Goal: Task Accomplishment & Management: Complete application form

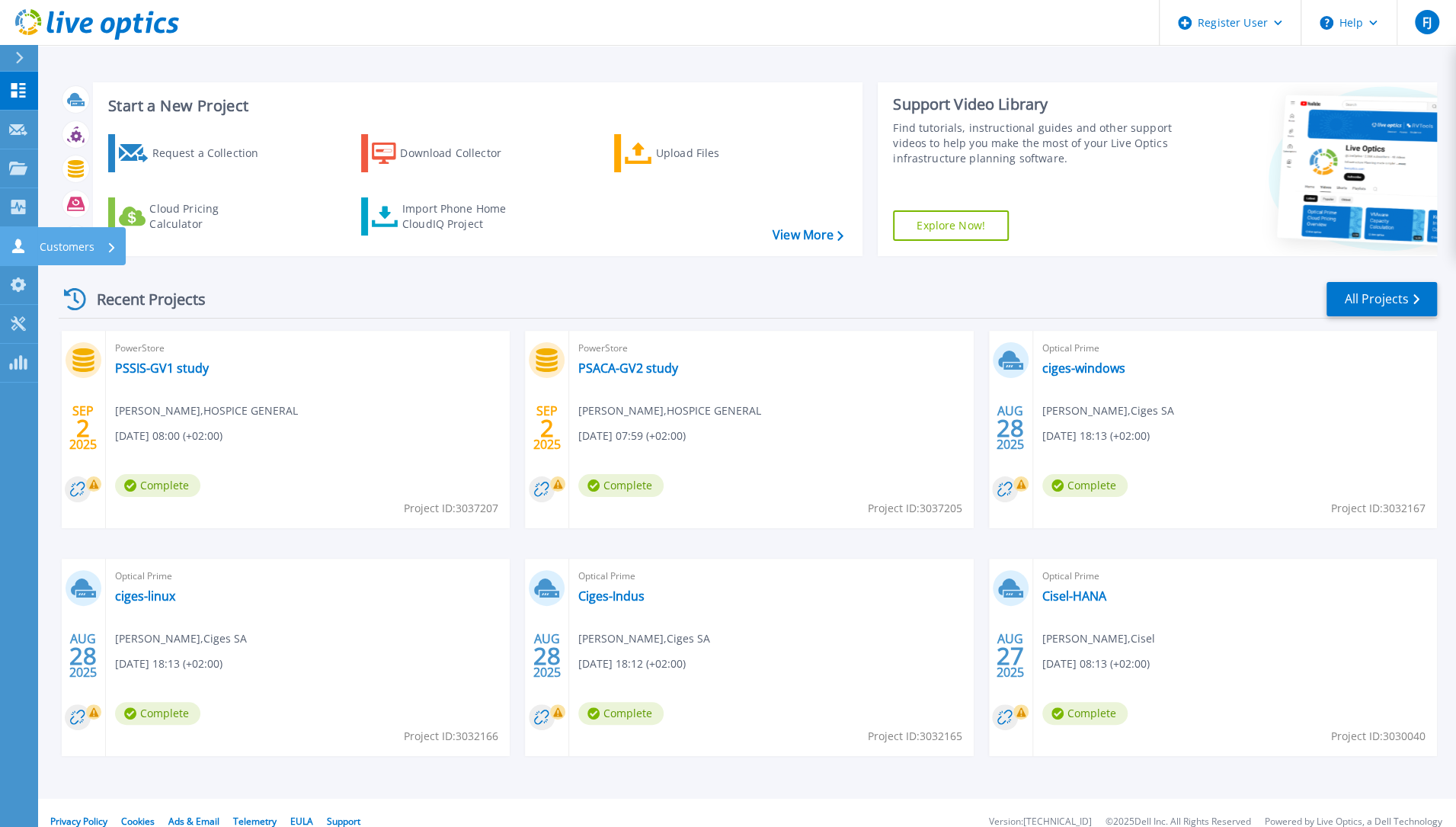
click at [18, 245] on icon at bounding box center [18, 246] width 12 height 15
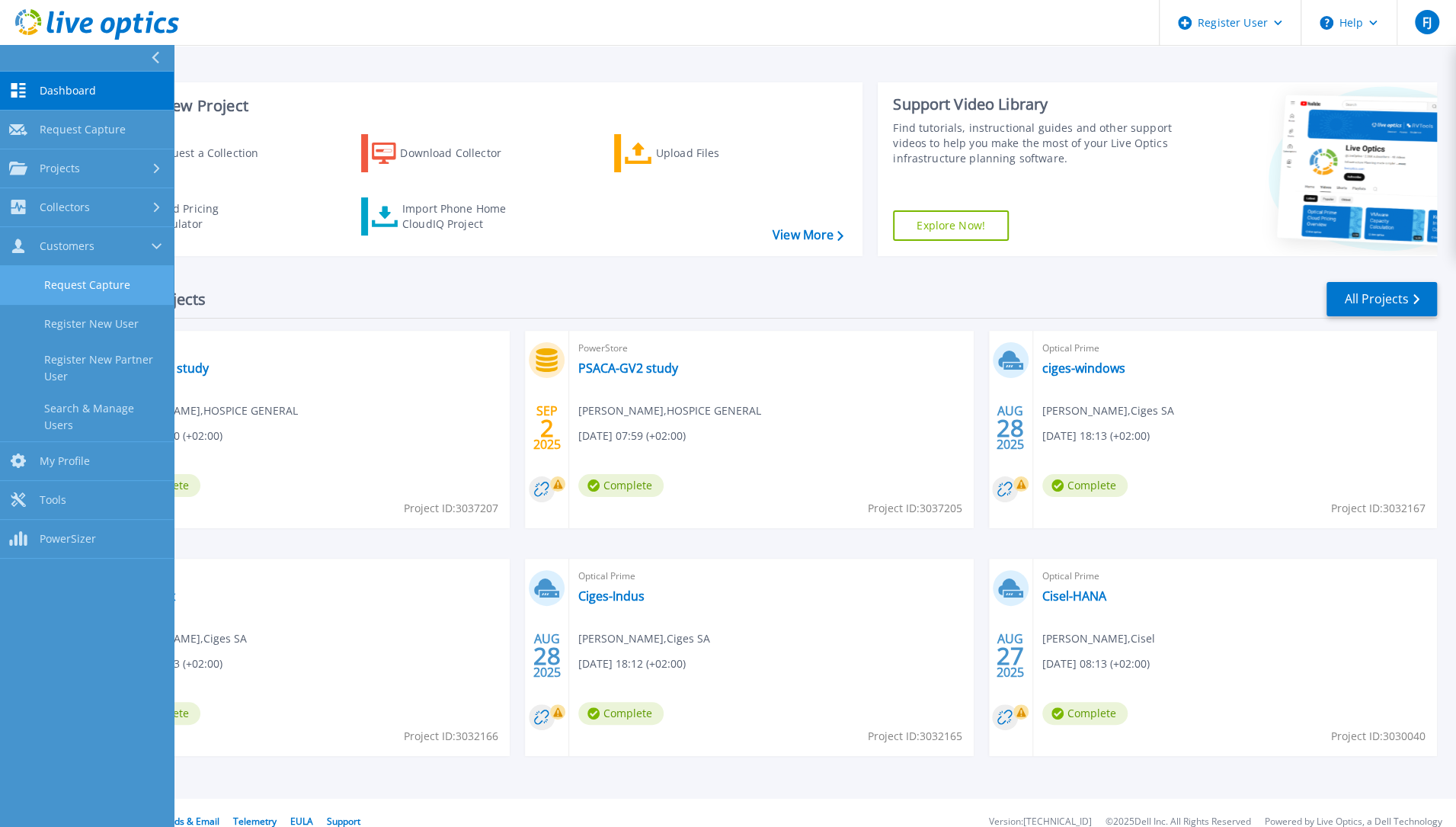
click at [121, 277] on link "Request Capture" at bounding box center [86, 285] width 173 height 39
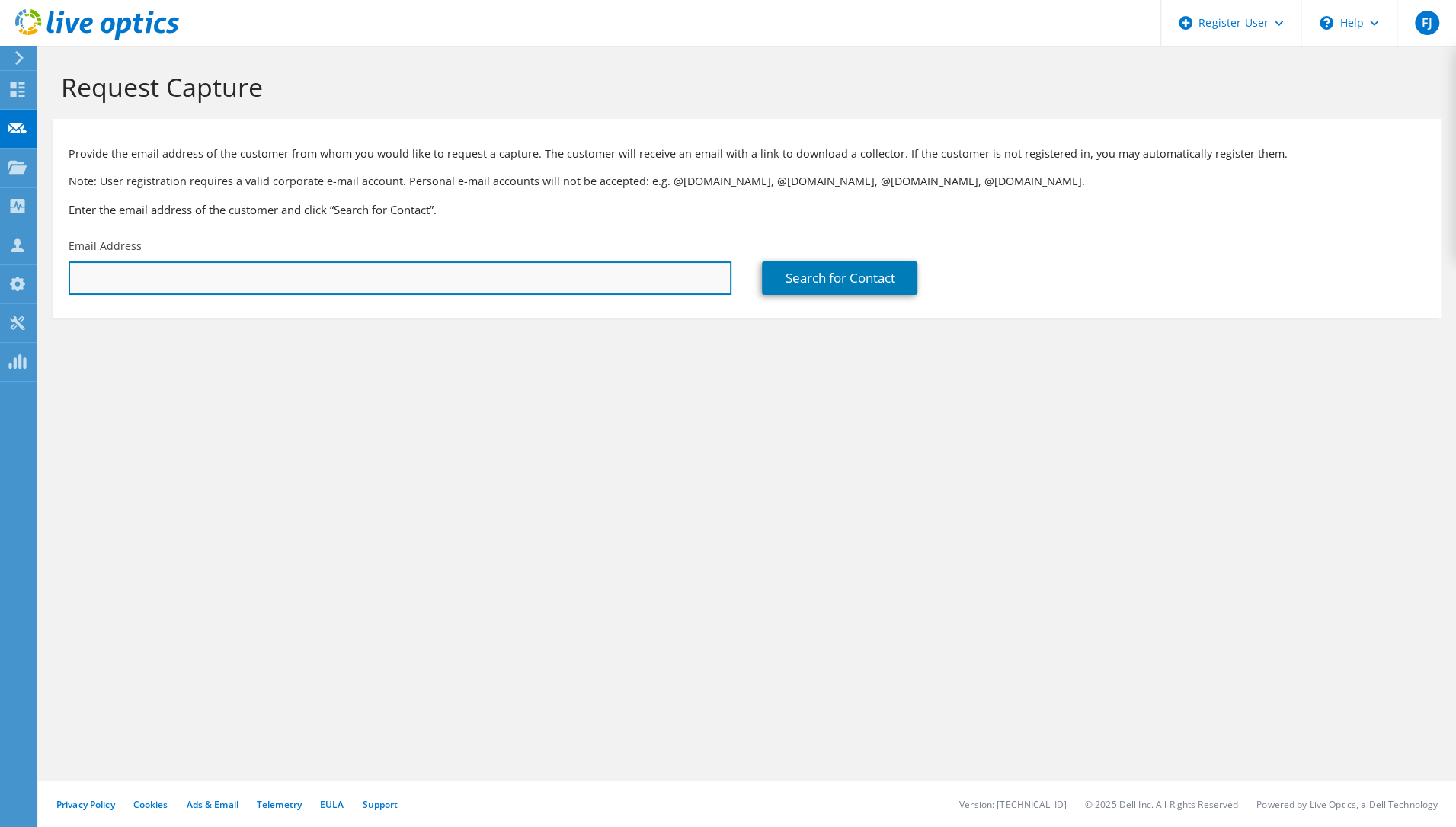
click at [407, 280] on input "text" at bounding box center [400, 278] width 663 height 33
paste input "didier.perrinjaquet@vd.ch"
type input "didier.perrinjaquet@vd.ch"
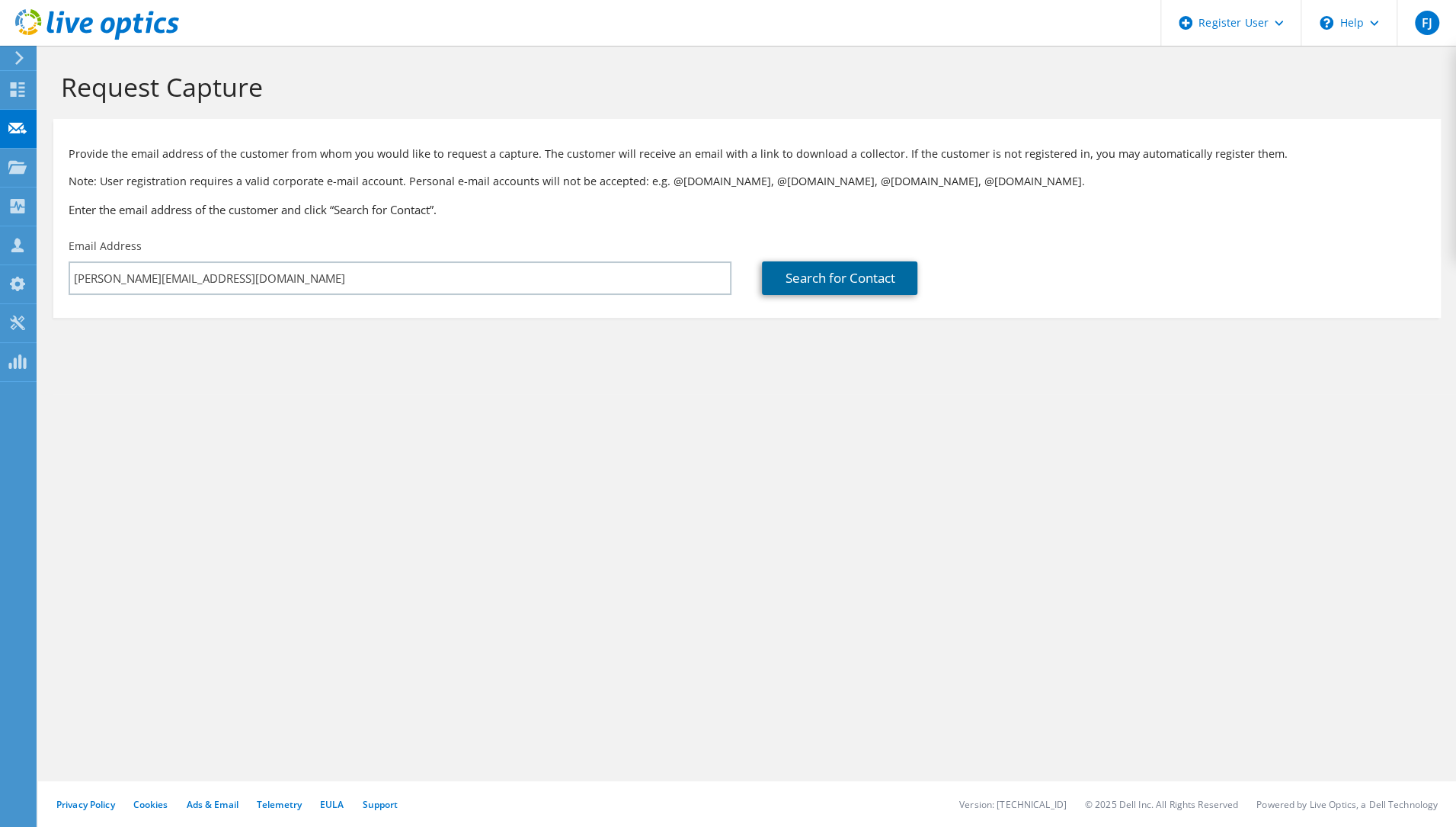
click at [800, 281] on link "Search for Contact" at bounding box center [840, 278] width 155 height 33
type input "ETVJ"
type input "Didier"
type input "Perrinjaquet"
type input "Switzerland"
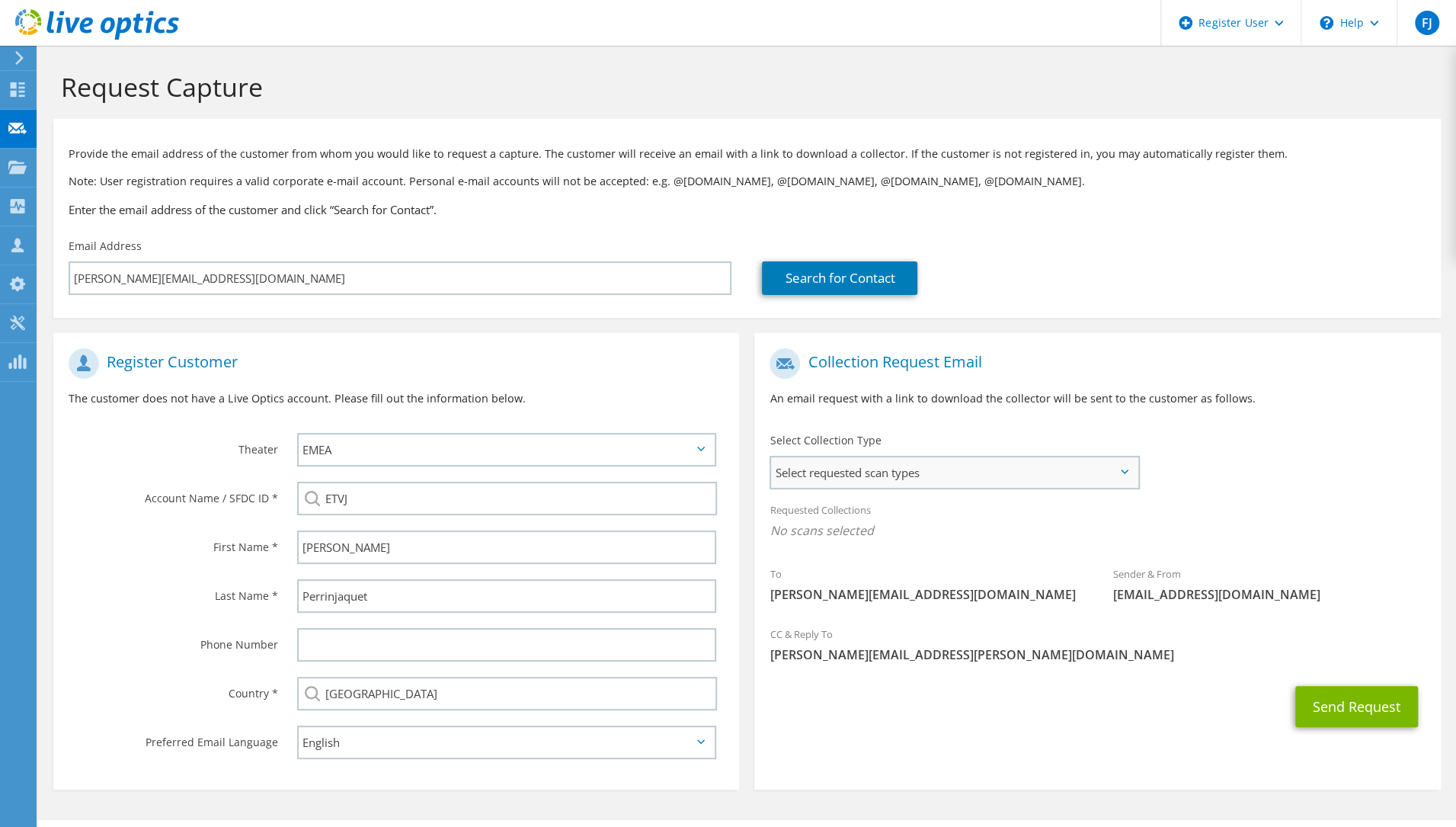
click at [979, 485] on span "Select requested scan types" at bounding box center [954, 472] width 366 height 31
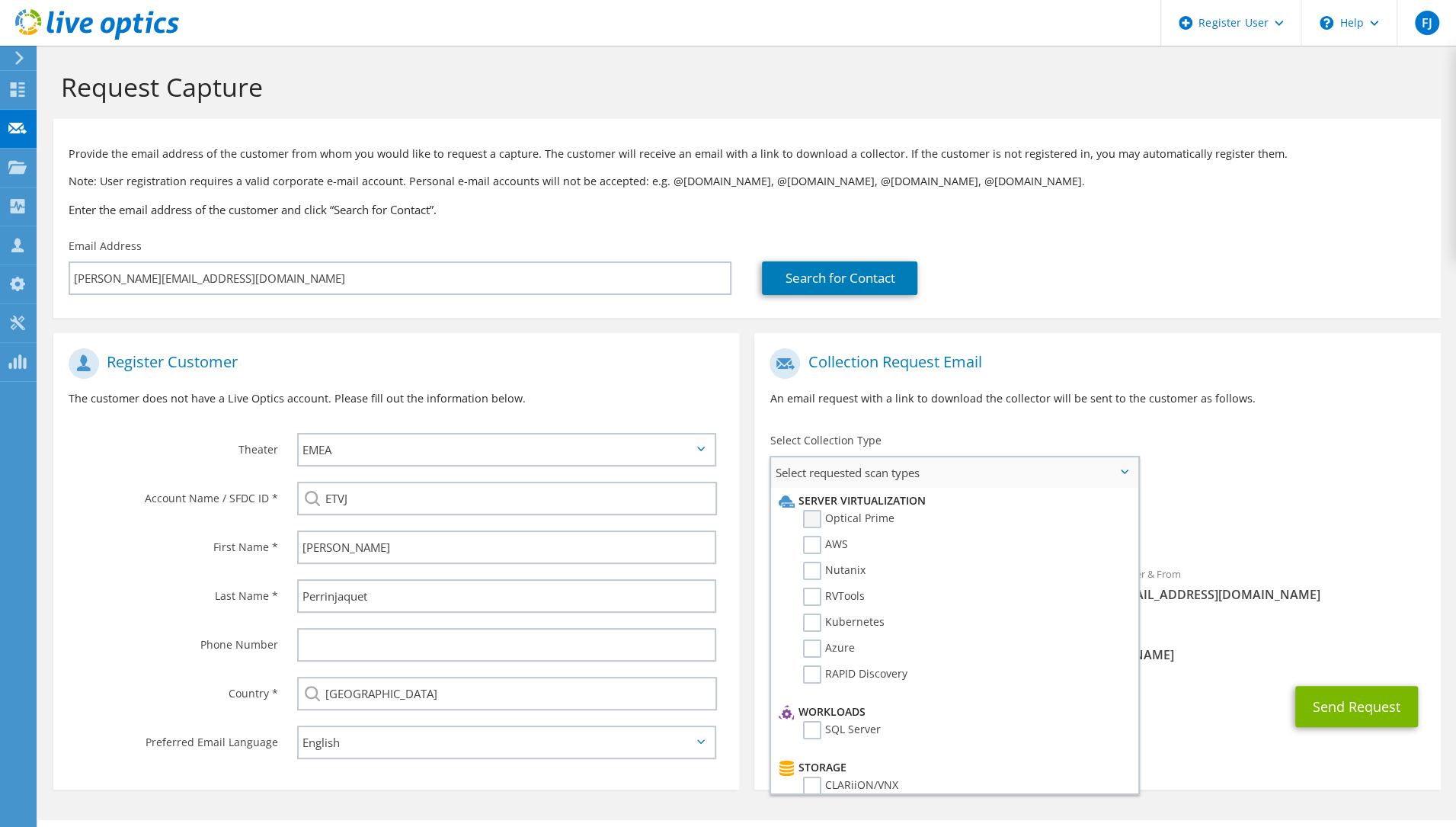
click at [891, 523] on label "Optical Prime" at bounding box center [848, 519] width 92 height 18
click at [0, 0] on input "Optical Prime" at bounding box center [0, 0] width 0 height 0
drag, startPoint x: 843, startPoint y: 548, endPoint x: 842, endPoint y: 557, distance: 9.1
click at [843, 548] on label "AWS" at bounding box center [826, 544] width 45 height 18
click at [0, 0] on input "AWS" at bounding box center [0, 0] width 0 height 0
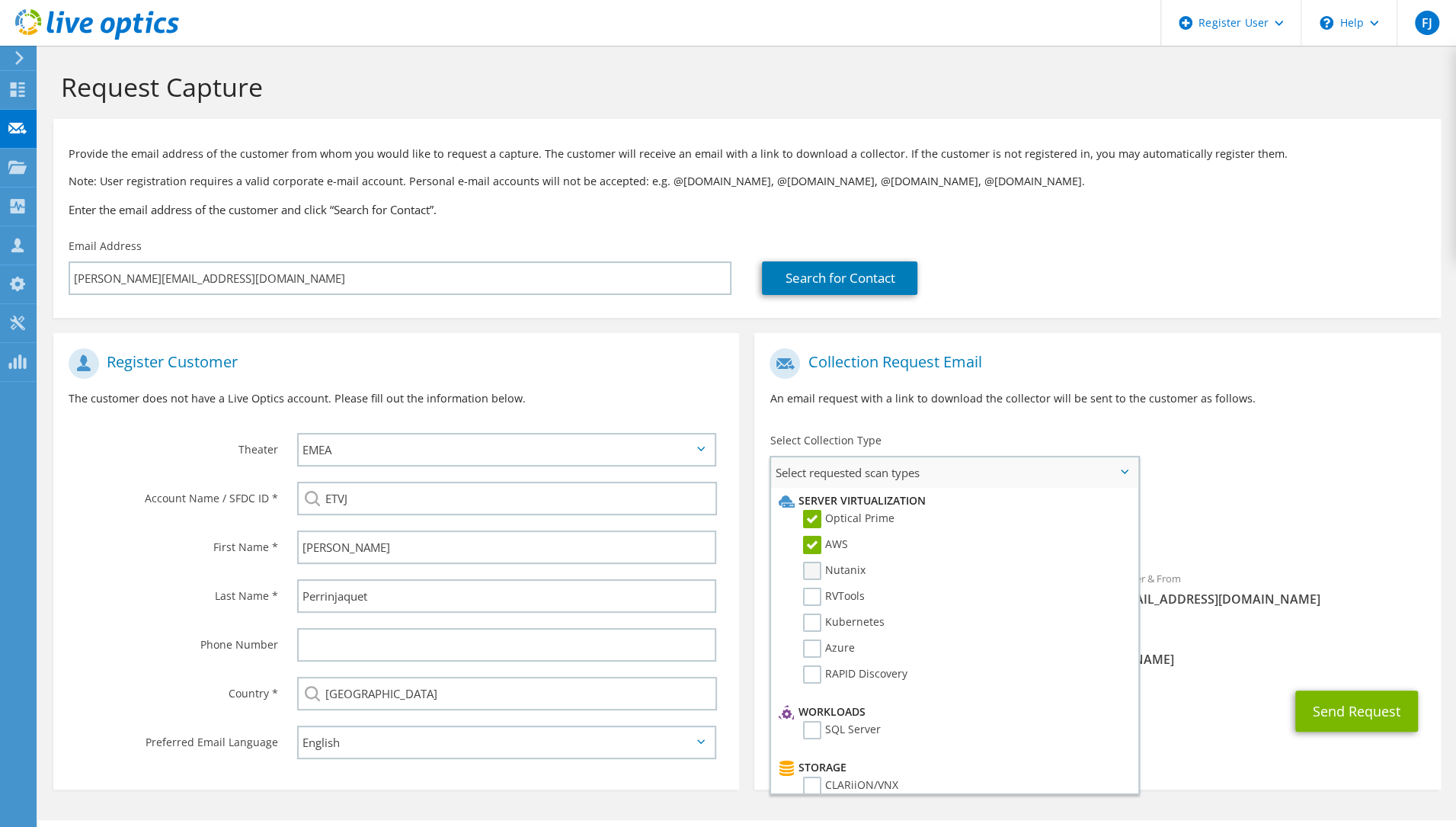
click at [841, 569] on label "Nutanix" at bounding box center [834, 571] width 63 height 18
click at [0, 0] on input "Nutanix" at bounding box center [0, 0] width 0 height 0
click at [842, 541] on label "AWS" at bounding box center [826, 544] width 45 height 18
click at [0, 0] on input "AWS" at bounding box center [0, 0] width 0 height 0
click at [858, 603] on label "RVTools" at bounding box center [833, 597] width 62 height 18
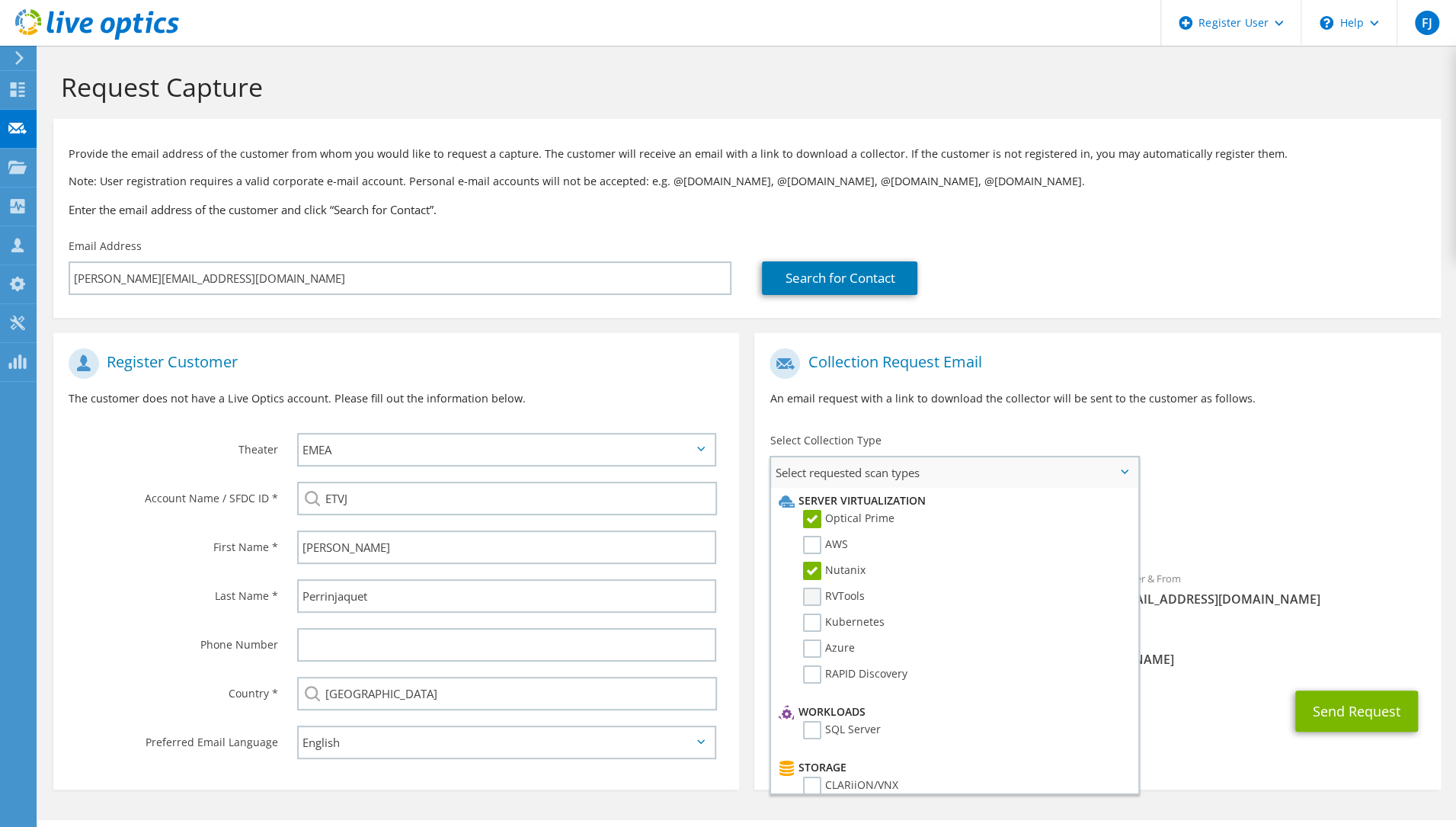
click at [0, 0] on input "RVTools" at bounding box center [0, 0] width 0 height 0
click at [863, 615] on label "Kubernetes" at bounding box center [844, 623] width 82 height 18
click at [0, 0] on input "Kubernetes" at bounding box center [0, 0] width 0 height 0
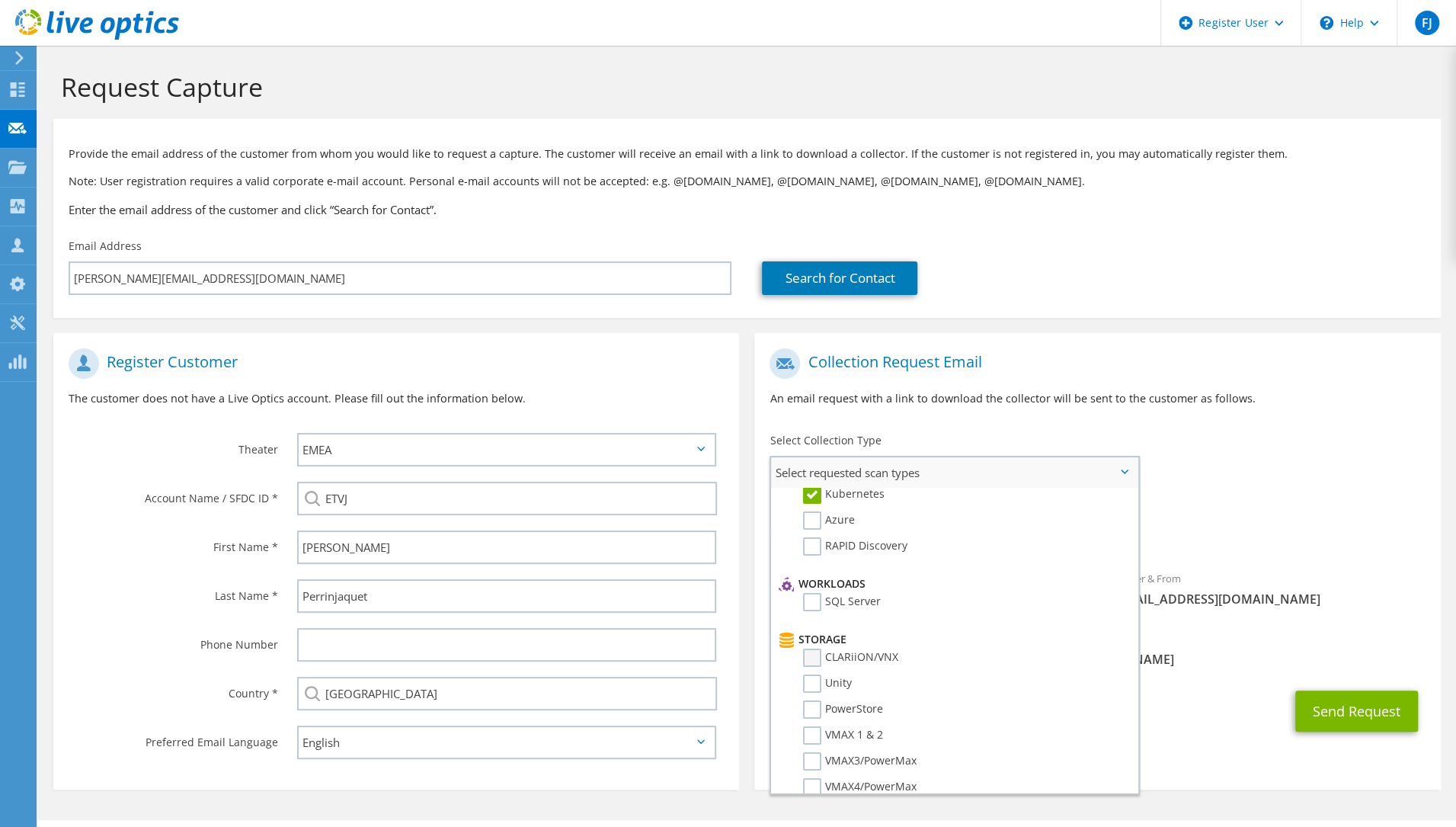
scroll to position [153, 0]
click at [864, 577] on label "SQL Server" at bounding box center [841, 578] width 78 height 18
click at [0, 0] on input "SQL Server" at bounding box center [0, 0] width 0 height 0
click at [811, 727] on label "Hitachi" at bounding box center [832, 728] width 58 height 18
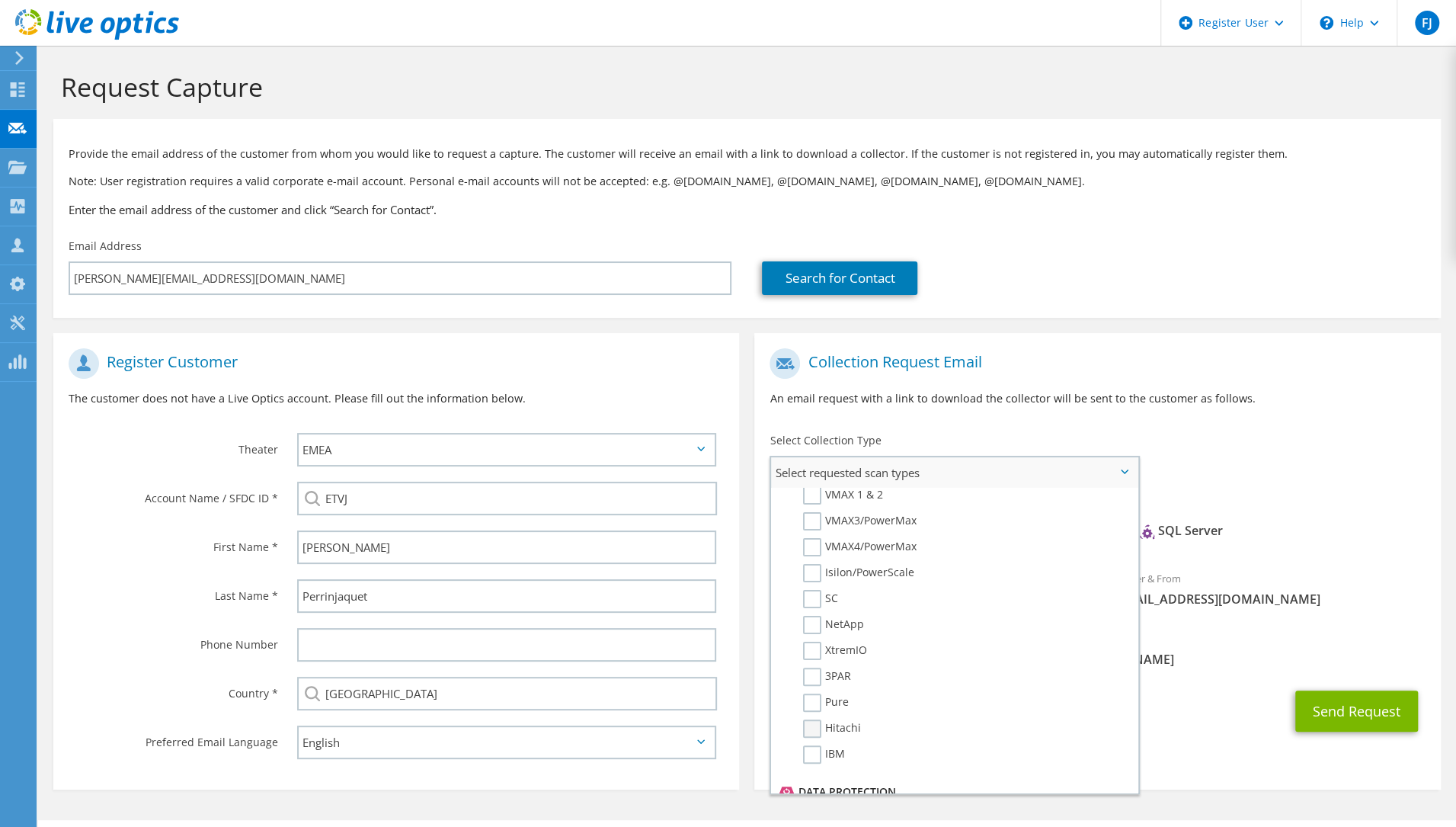
click at [0, 0] on input "Hitachi" at bounding box center [0, 0] width 0 height 0
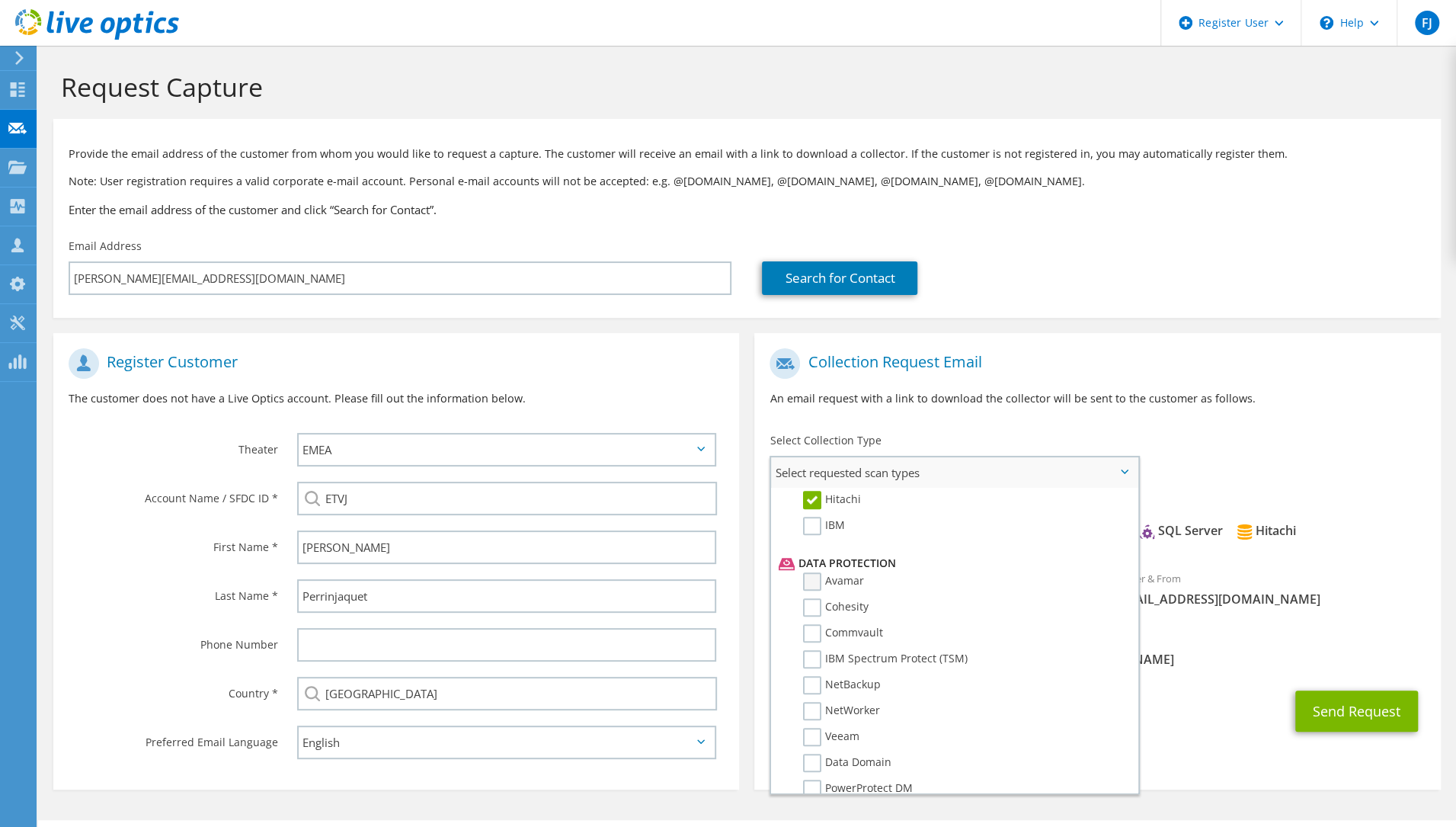
click at [812, 584] on label "Avamar" at bounding box center [833, 581] width 61 height 18
click at [0, 0] on input "Avamar" at bounding box center [0, 0] width 0 height 0
click at [807, 707] on label "NetWorker" at bounding box center [841, 711] width 77 height 18
click at [0, 0] on input "NetWorker" at bounding box center [0, 0] width 0 height 0
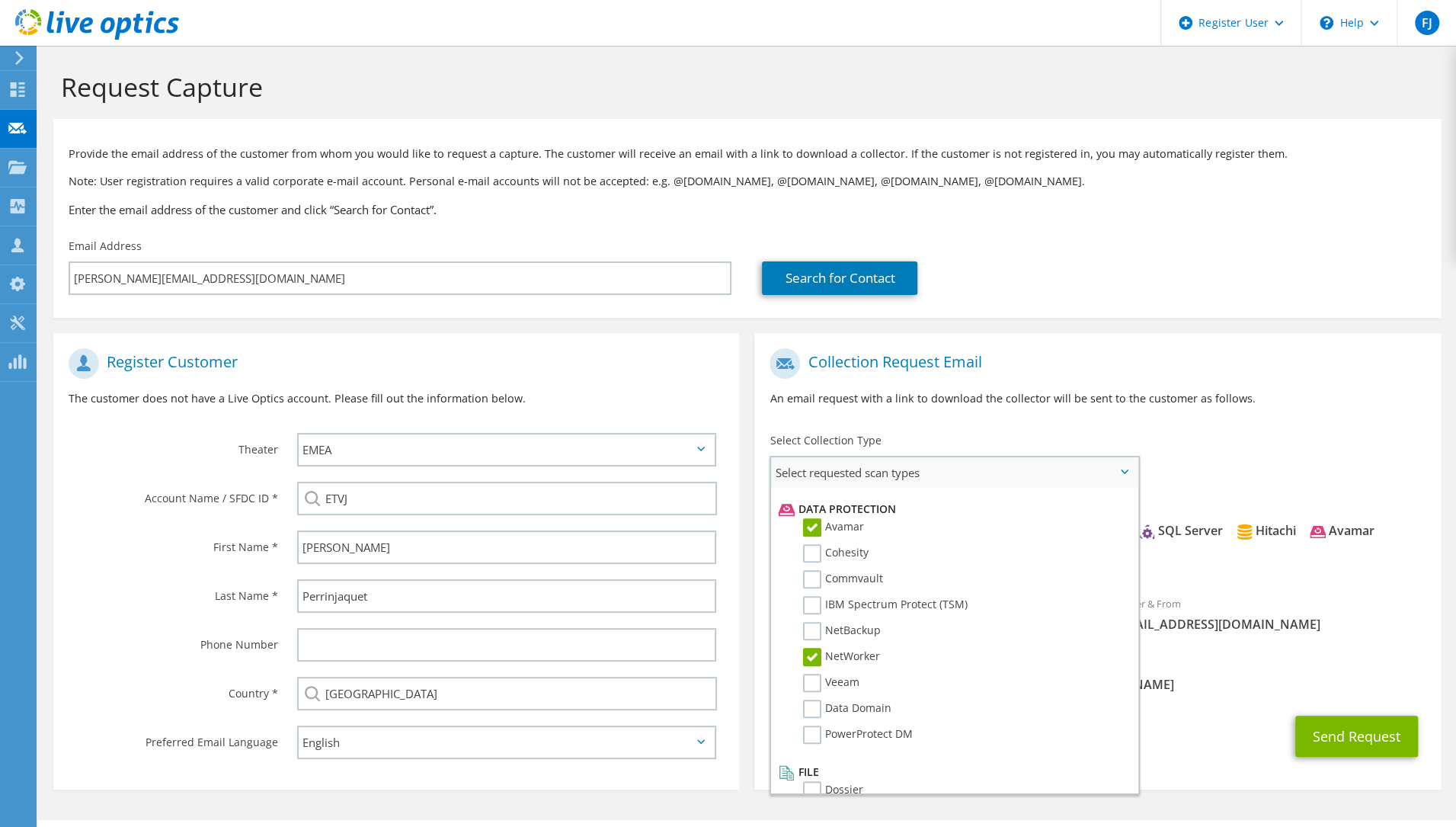
scroll to position [673, 0]
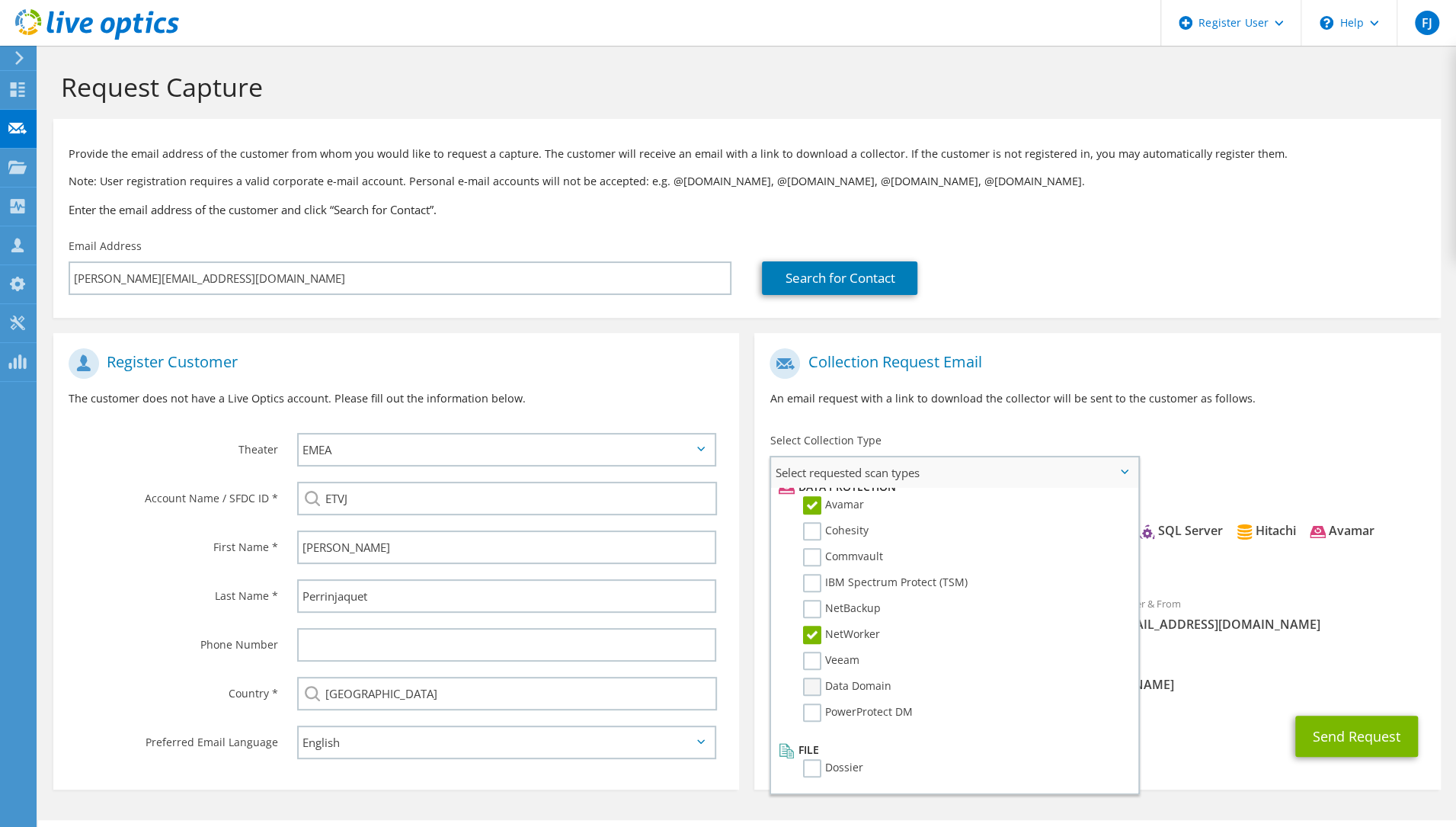
click at [819, 686] on label "Data Domain" at bounding box center [847, 687] width 88 height 18
click at [0, 0] on input "Data Domain" at bounding box center [0, 0] width 0 height 0
click at [813, 714] on label "PowerProtect DM" at bounding box center [858, 713] width 110 height 18
click at [0, 0] on input "PowerProtect DM" at bounding box center [0, 0] width 0 height 0
click at [827, 769] on label "Dossier" at bounding box center [833, 768] width 60 height 18
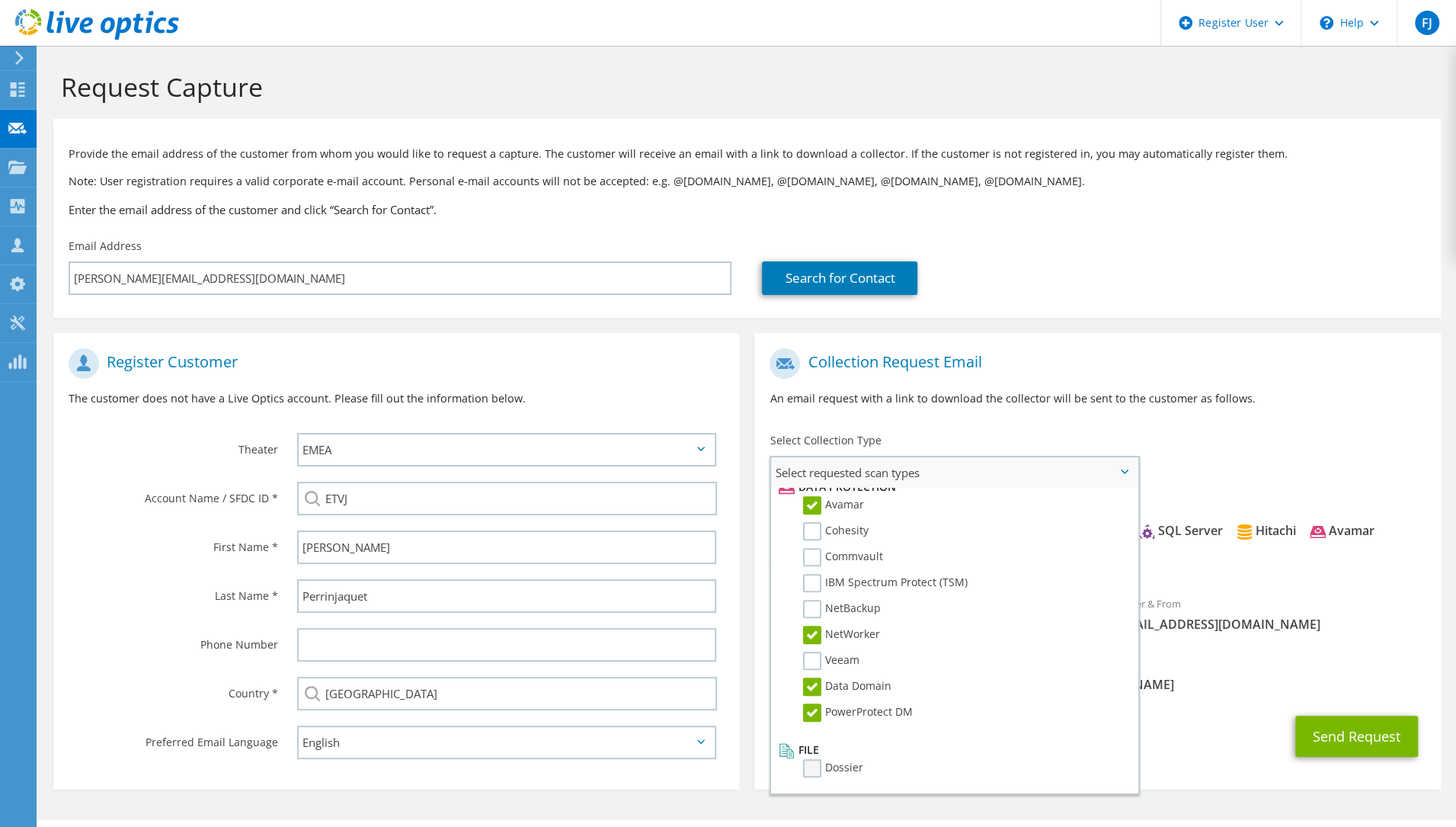
click at [0, 0] on input "Dossier" at bounding box center [0, 0] width 0 height 0
click at [1227, 687] on span "[PERSON_NAME][EMAIL_ADDRESS][PERSON_NAME][DOMAIN_NAME]" at bounding box center [1098, 684] width 656 height 17
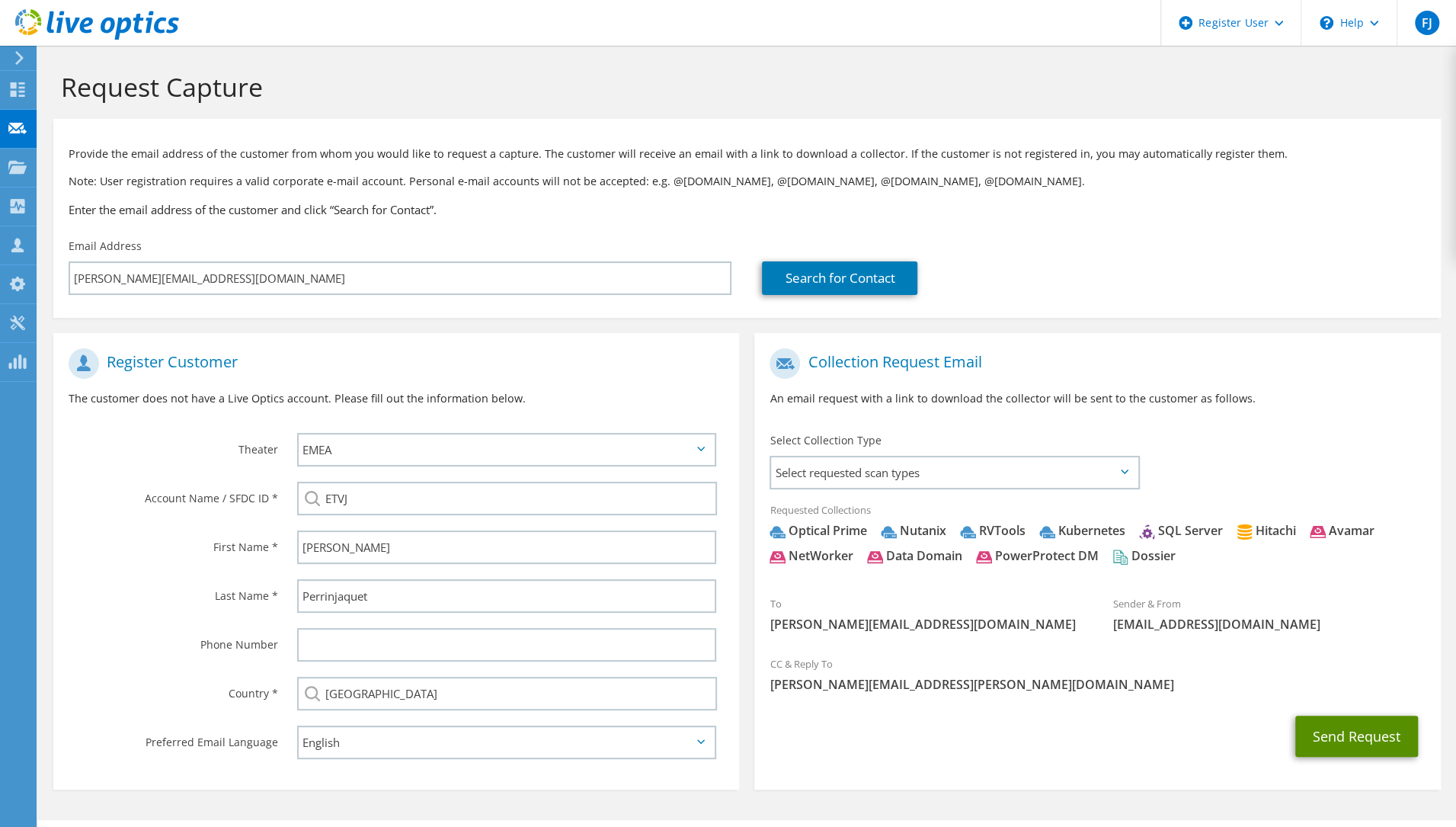
click at [1342, 728] on button "Send Request" at bounding box center [1357, 736] width 123 height 41
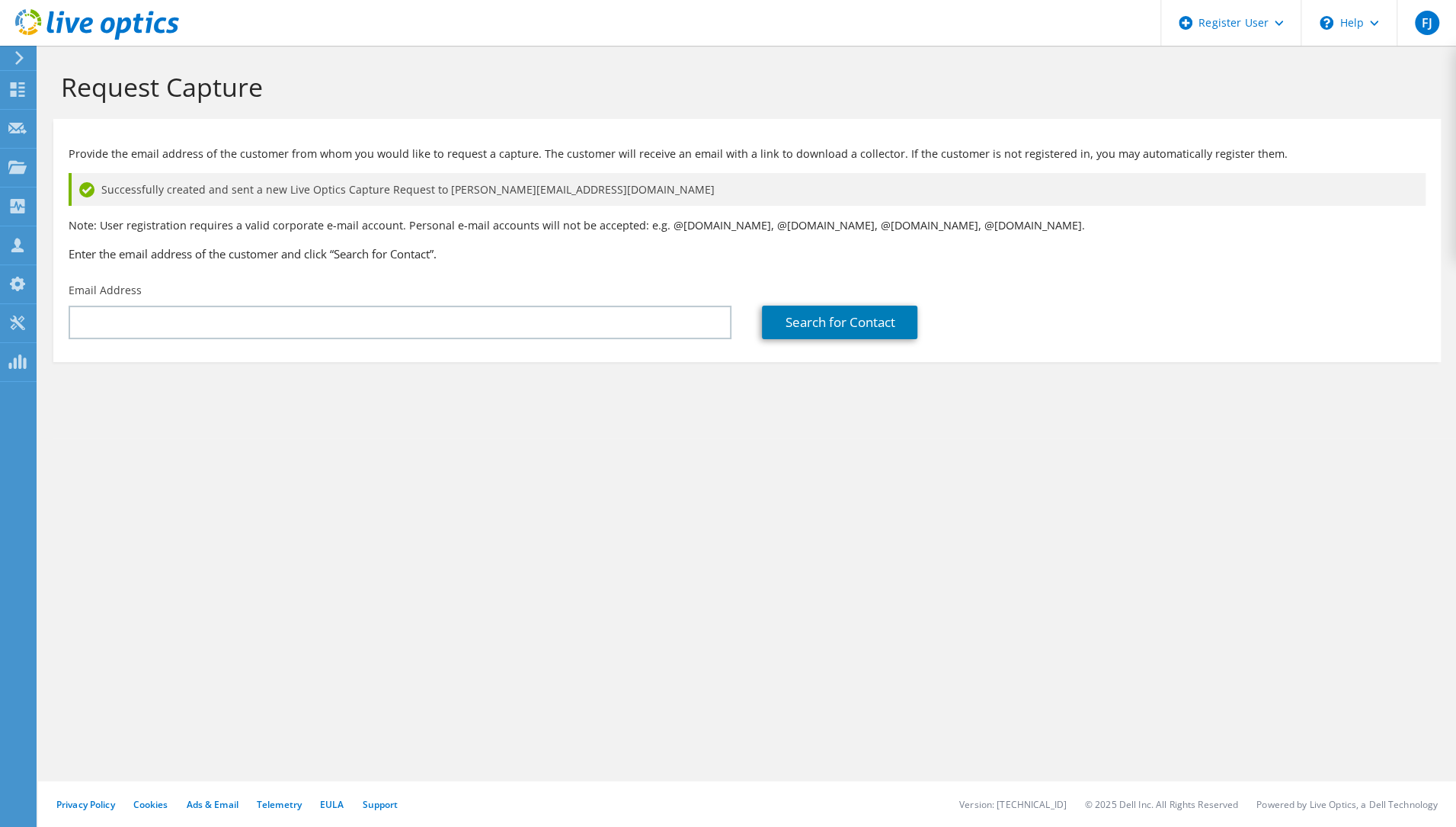
click at [1021, 565] on div "Request Capture Provide the email address of the customer from whom you would l…" at bounding box center [747, 436] width 1418 height 782
